Goal: Information Seeking & Learning: Understand process/instructions

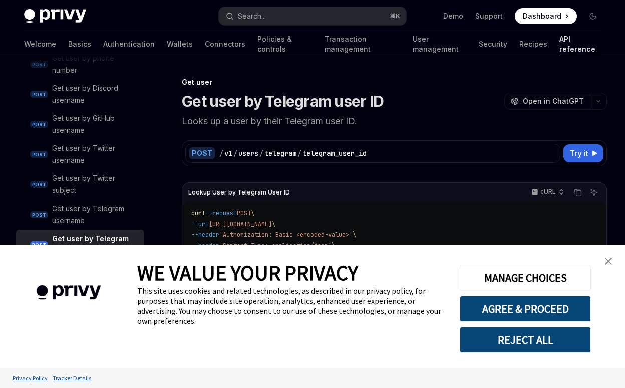
scroll to position [188, 0]
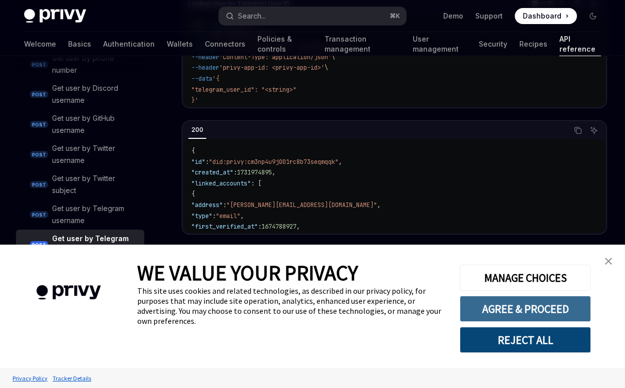
click at [511, 317] on button "AGREE & PROCEED" at bounding box center [525, 309] width 131 height 26
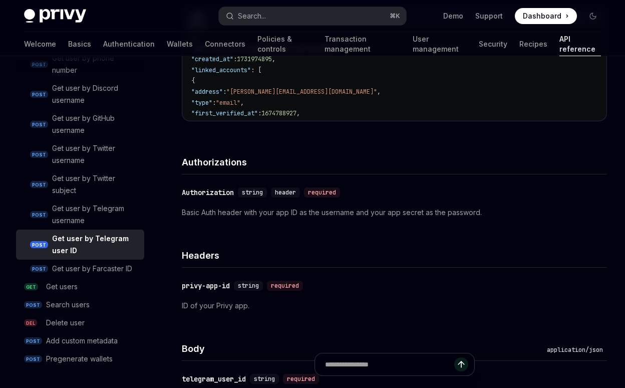
type textarea "*"
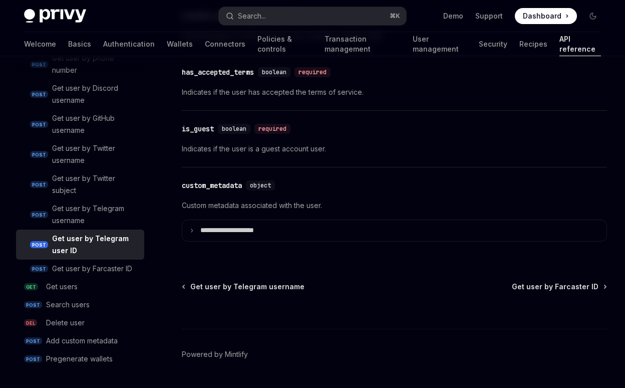
scroll to position [1116, 0]
